Goal: Navigation & Orientation: Find specific page/section

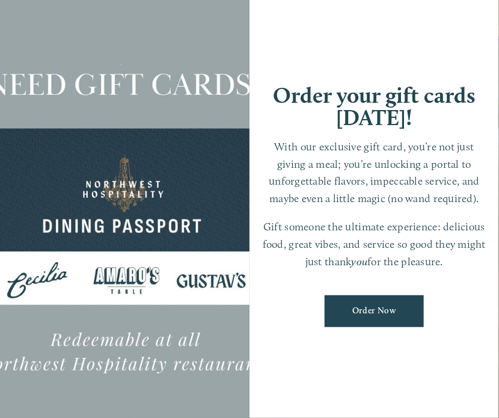
click at [345, 57] on div "Order your gift cards [DATE]! With our exclusive gift card, you’re not just giv…" at bounding box center [373, 209] width 249 height 490
click at [201, 50] on div at bounding box center [124, 209] width 249 height 490
click at [393, 312] on link "Order Now" at bounding box center [373, 311] width 99 height 32
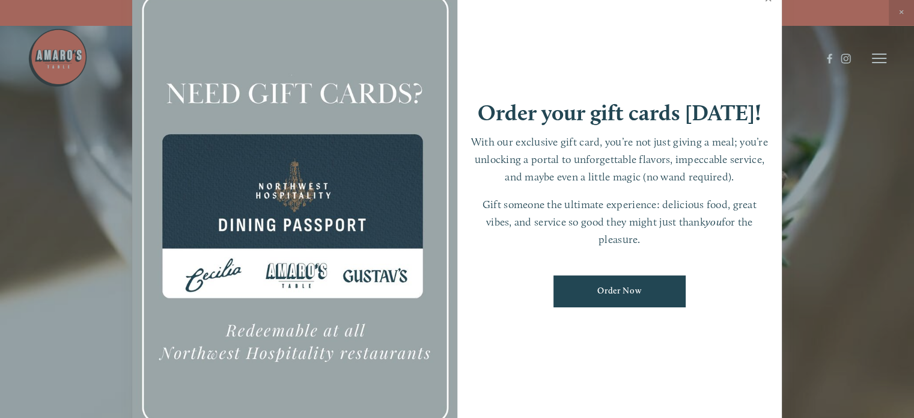
click at [498, 4] on link "Close" at bounding box center [767, 0] width 23 height 34
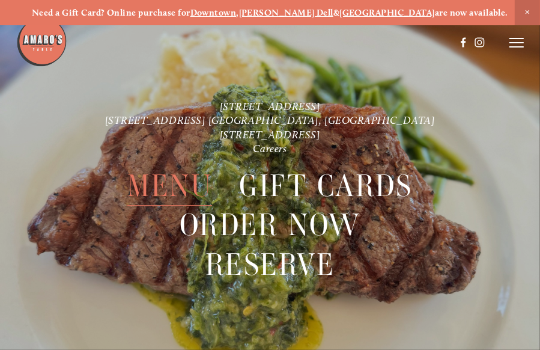
click at [186, 193] on span "Menu" at bounding box center [169, 185] width 85 height 39
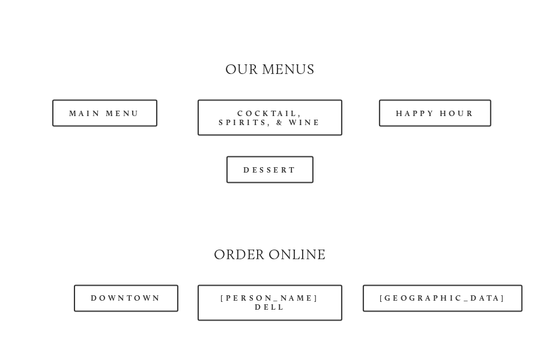
scroll to position [1081, 0]
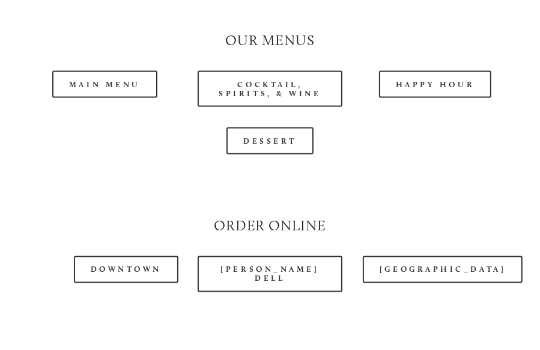
drag, startPoint x: 118, startPoint y: 94, endPoint x: 180, endPoint y: 56, distance: 73.0
click at [180, 55] on header "Menu Order Now Visit Gallery 0" at bounding box center [270, 12] width 508 height 85
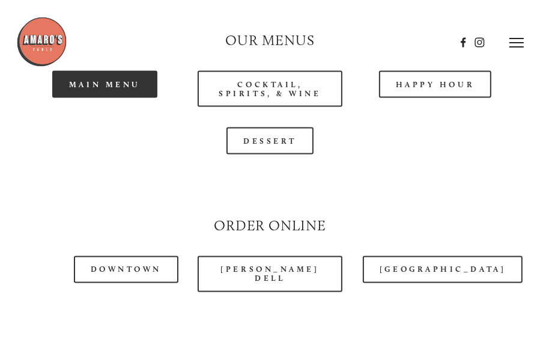
click at [126, 86] on link "Main Menu" at bounding box center [104, 84] width 105 height 27
